Goal: Task Accomplishment & Management: Manage account settings

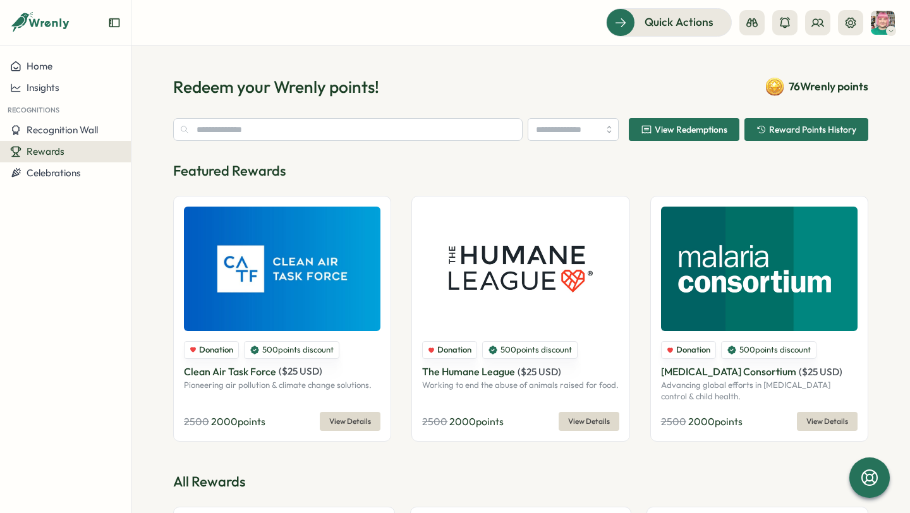
type input "******"
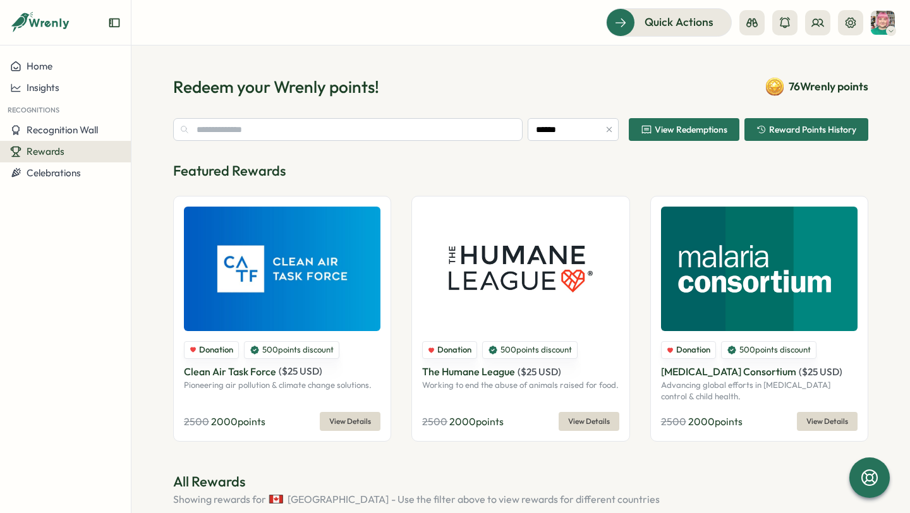
click at [63, 149] on span "Rewards" at bounding box center [46, 151] width 38 height 12
click at [180, 159] on div "Manage Redemptions" at bounding box center [181, 152] width 104 height 24
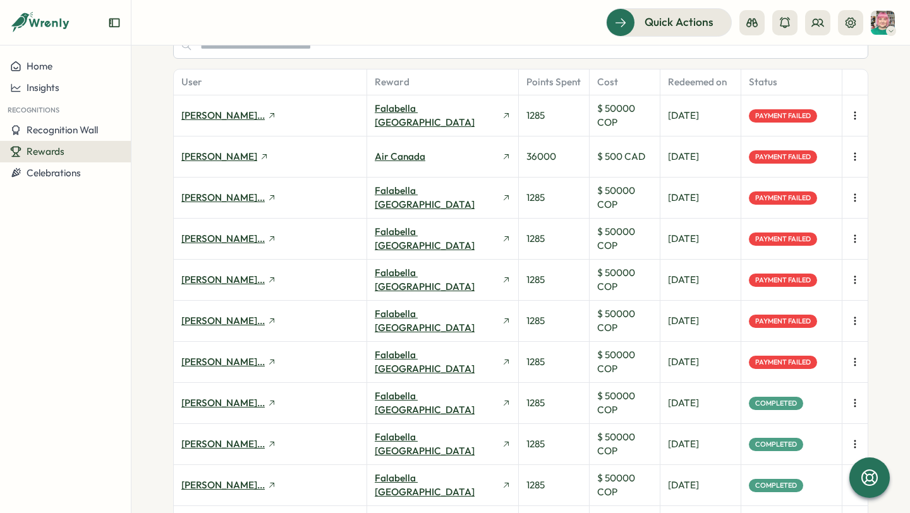
scroll to position [48, 0]
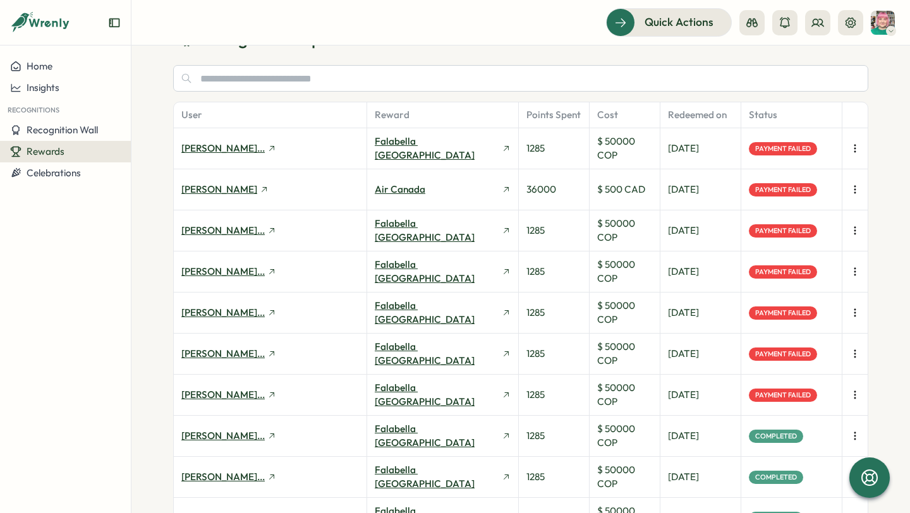
click at [456, 23] on div "Quick Actions" at bounding box center [521, 22] width 748 height 28
click at [412, 25] on div "Quick Actions" at bounding box center [521, 22] width 748 height 28
click at [853, 395] on icon "button" at bounding box center [855, 395] width 13 height 13
click at [784, 398] on span "Retry Payment" at bounding box center [790, 394] width 64 height 11
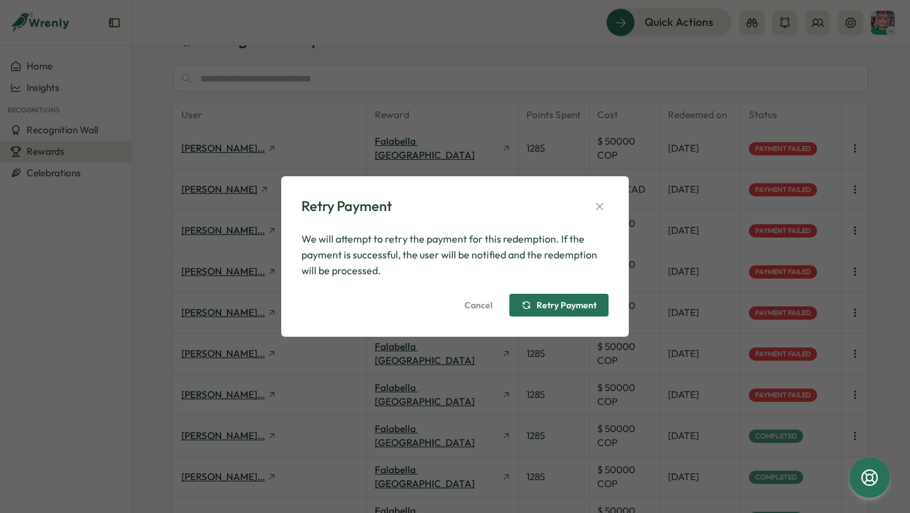
click at [556, 302] on span "Retry Payment" at bounding box center [567, 305] width 60 height 9
click at [603, 204] on icon "button" at bounding box center [600, 206] width 13 height 13
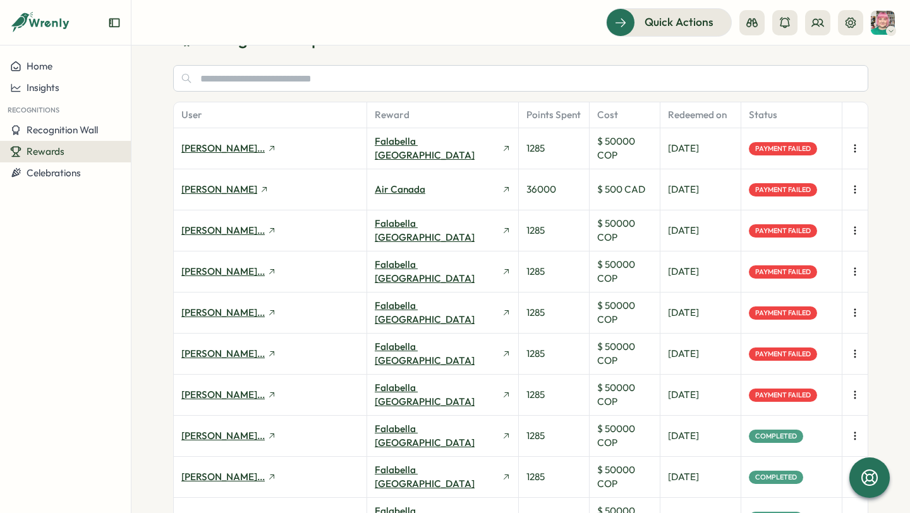
scroll to position [0, 0]
